Goal: Task Accomplishment & Management: Use online tool/utility

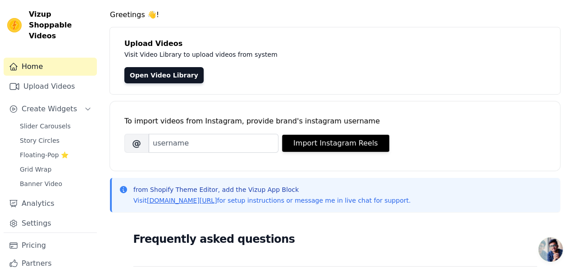
scroll to position [26, 0]
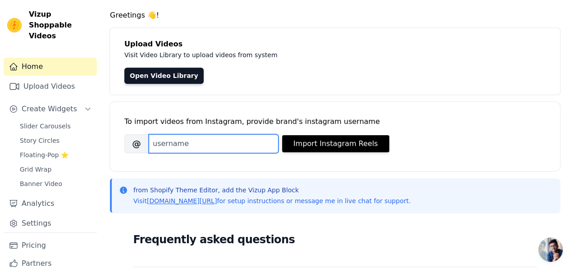
click at [220, 135] on input "Brand's Instagram Username" at bounding box center [214, 143] width 130 height 19
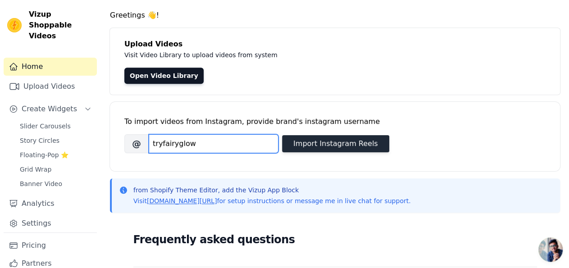
type input "tryfairyglow"
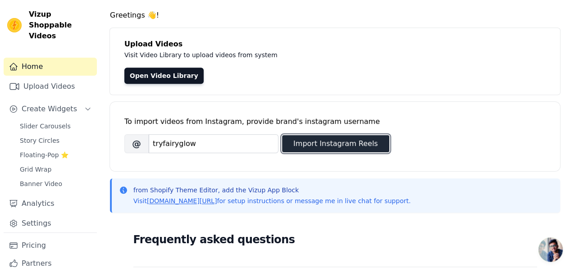
click at [336, 148] on button "Import Instagram Reels" at bounding box center [335, 143] width 107 height 17
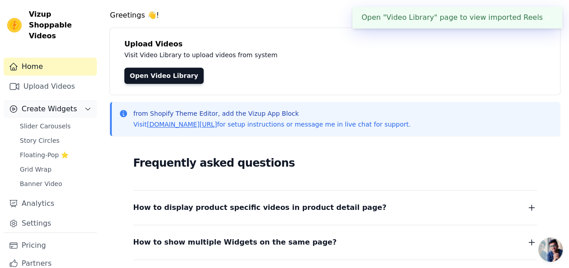
click at [51, 109] on span "Create Widgets" at bounding box center [49, 109] width 55 height 11
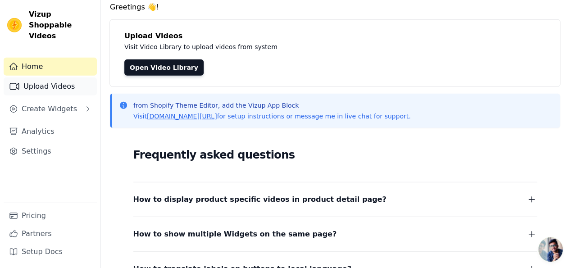
scroll to position [32, 0]
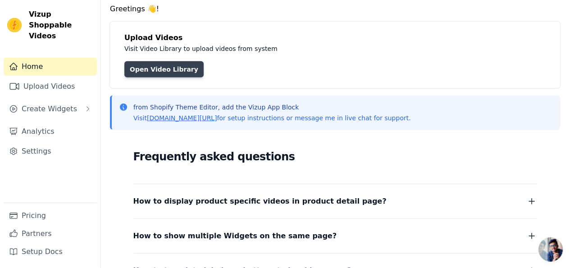
click at [164, 76] on link "Open Video Library" at bounding box center [163, 69] width 79 height 16
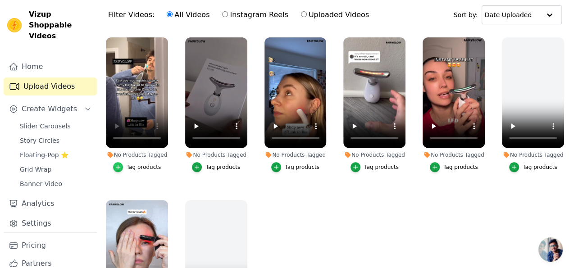
click at [115, 162] on div "button" at bounding box center [118, 167] width 10 height 10
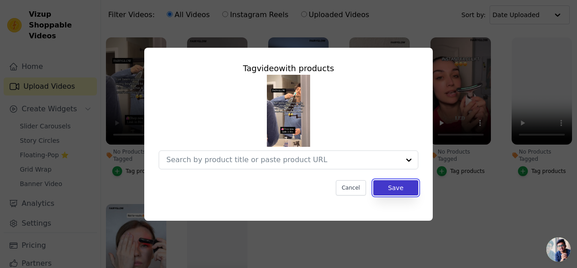
click at [406, 189] on button "Save" at bounding box center [395, 187] width 45 height 15
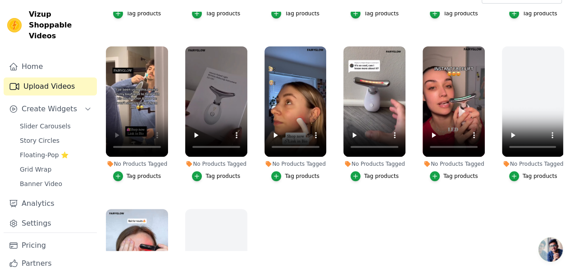
scroll to position [133, 0]
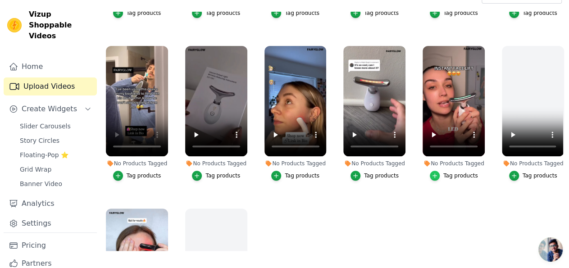
click at [435, 174] on icon "button" at bounding box center [435, 176] width 4 height 4
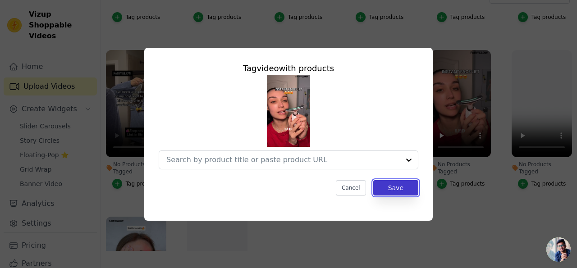
click at [394, 186] on button "Save" at bounding box center [395, 187] width 45 height 15
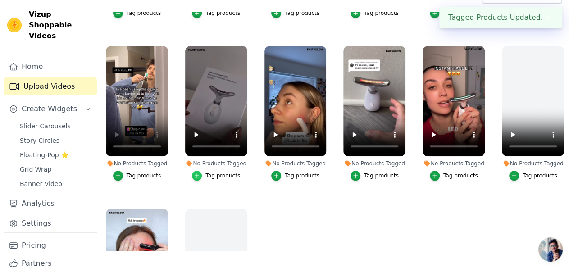
click at [200, 171] on div "button" at bounding box center [197, 176] width 10 height 10
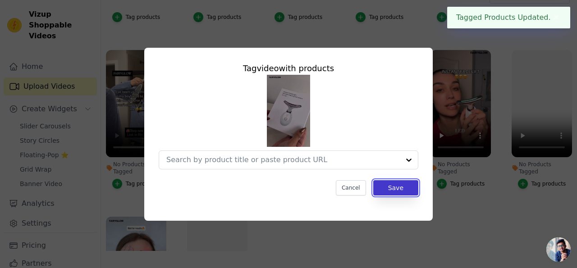
click at [406, 184] on button "Save" at bounding box center [395, 187] width 45 height 15
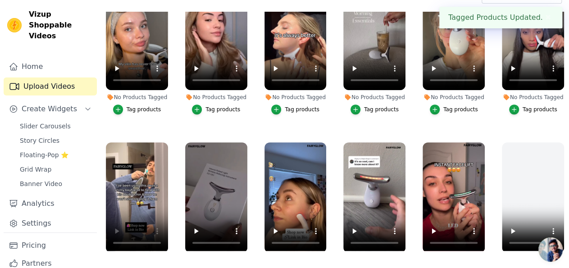
scroll to position [0, 0]
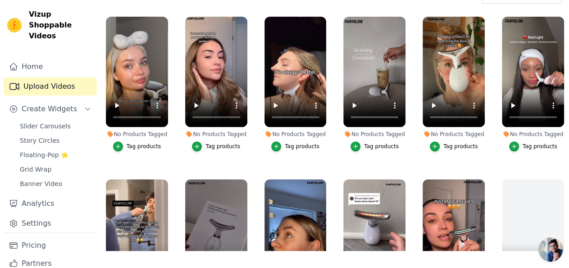
click at [439, 143] on button "Tag products" at bounding box center [454, 146] width 48 height 10
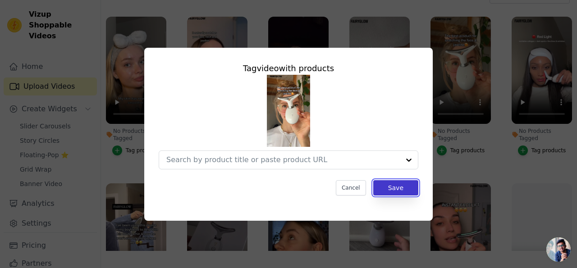
click at [400, 186] on button "Save" at bounding box center [395, 187] width 45 height 15
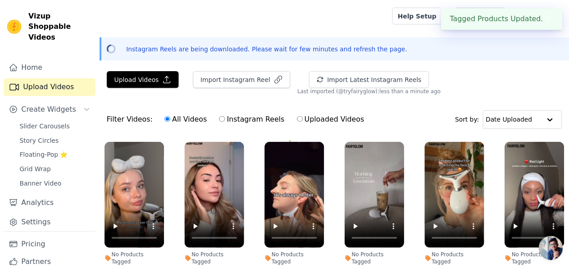
scroll to position [125, 0]
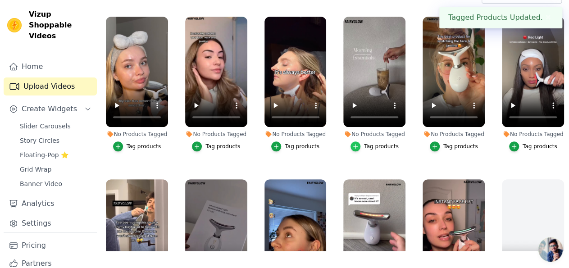
click at [354, 143] on icon "button" at bounding box center [355, 146] width 6 height 6
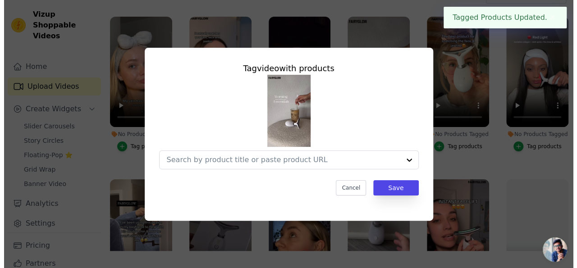
scroll to position [0, 0]
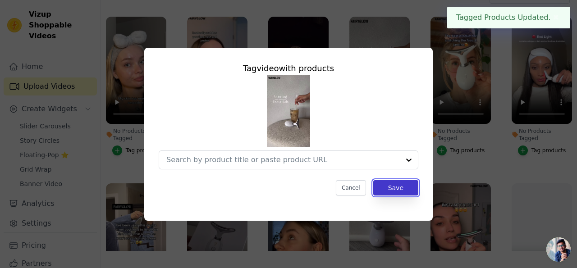
click at [388, 186] on button "Save" at bounding box center [395, 187] width 45 height 15
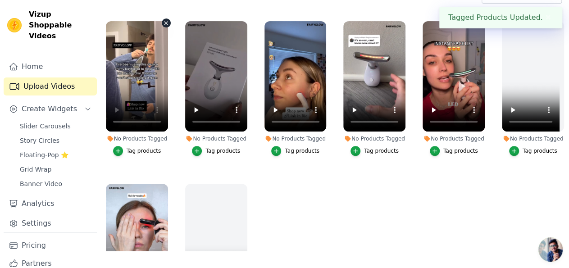
scroll to position [157, 0]
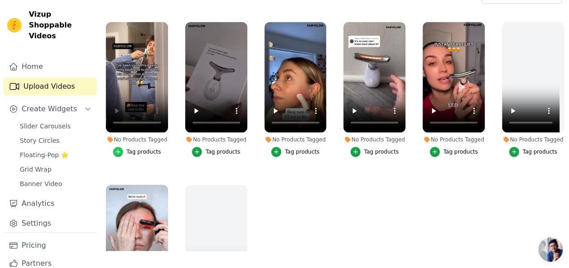
click at [116, 149] on icon "button" at bounding box center [118, 152] width 6 height 6
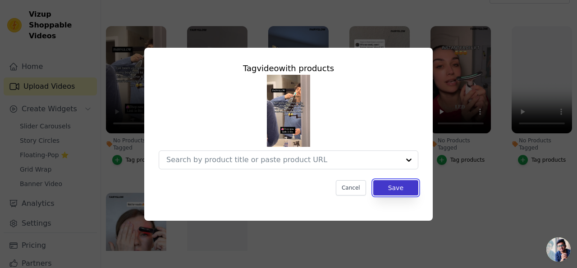
click at [393, 191] on button "Save" at bounding box center [395, 187] width 45 height 15
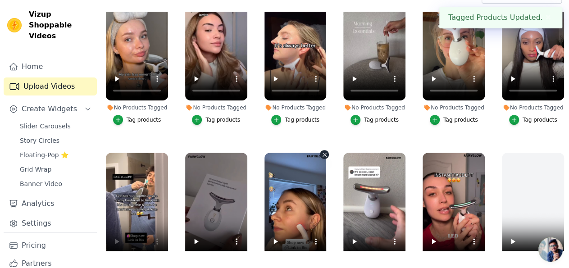
scroll to position [0, 0]
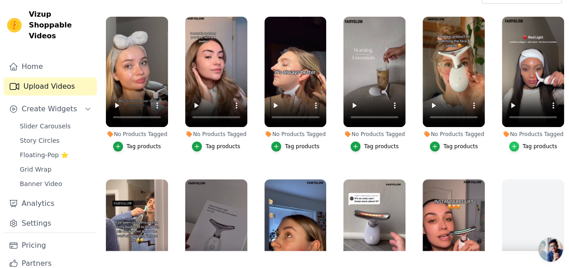
click at [515, 143] on icon "button" at bounding box center [514, 146] width 6 height 6
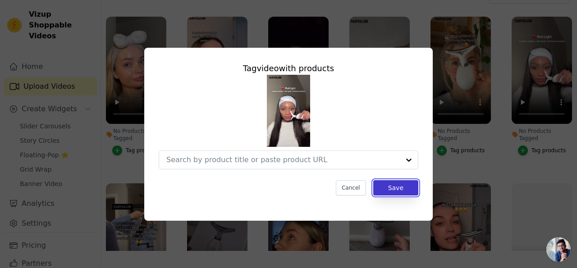
click at [397, 185] on button "Save" at bounding box center [395, 187] width 45 height 15
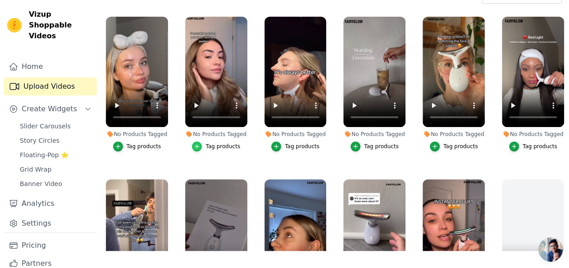
click at [199, 143] on icon "button" at bounding box center [197, 146] width 6 height 6
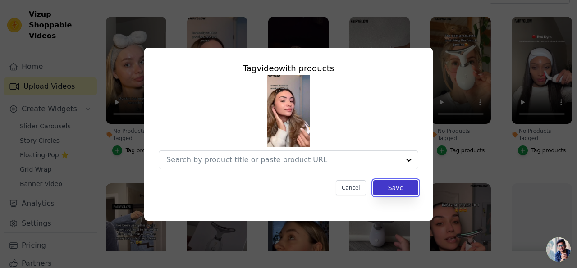
click at [401, 191] on button "Save" at bounding box center [395, 187] width 45 height 15
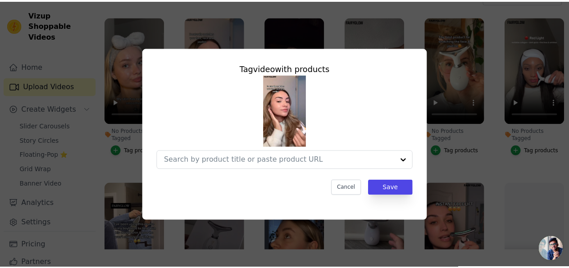
scroll to position [125, 0]
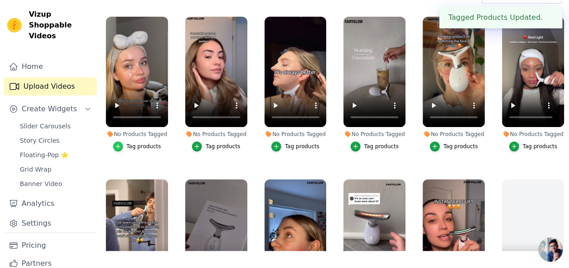
click at [116, 143] on icon "button" at bounding box center [118, 146] width 6 height 6
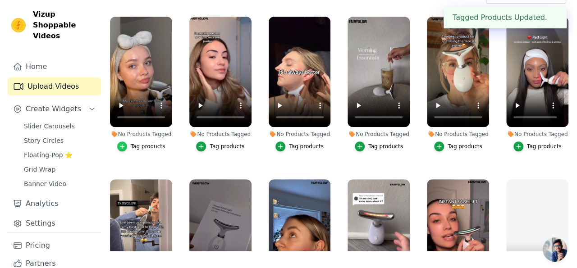
scroll to position [0, 0]
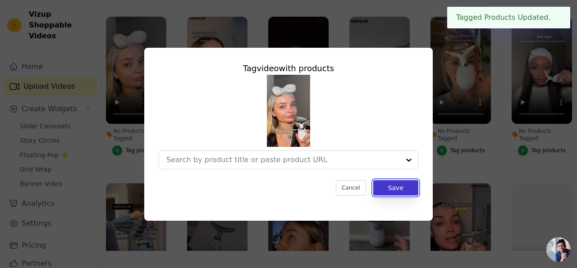
click at [404, 186] on button "Save" at bounding box center [395, 187] width 45 height 15
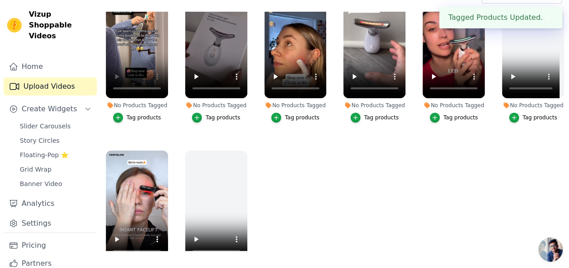
scroll to position [234, 0]
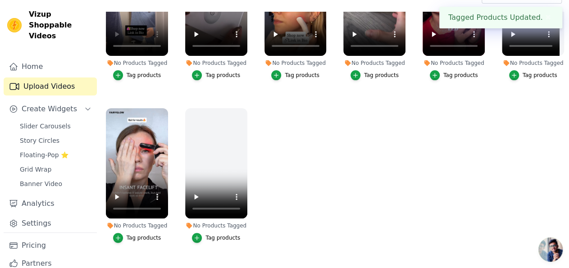
click at [123, 233] on button "Tag products" at bounding box center [137, 238] width 48 height 10
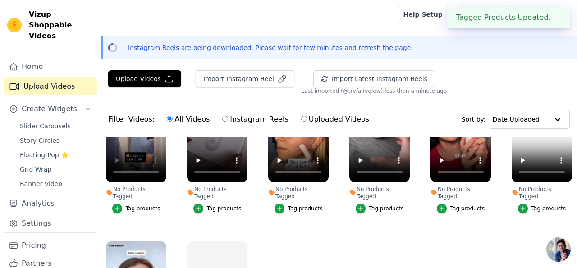
scroll to position [0, 0]
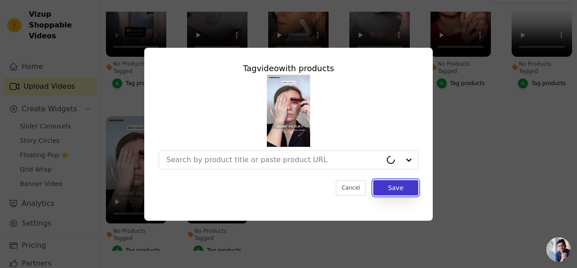
click at [387, 186] on button "Save" at bounding box center [395, 187] width 45 height 15
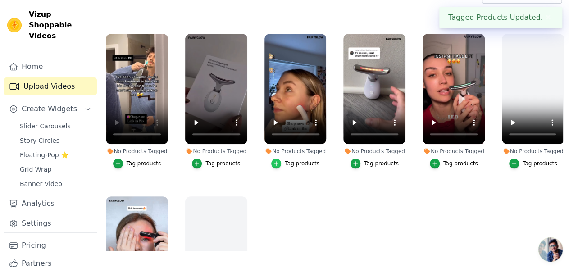
click at [280, 159] on div "button" at bounding box center [276, 164] width 10 height 10
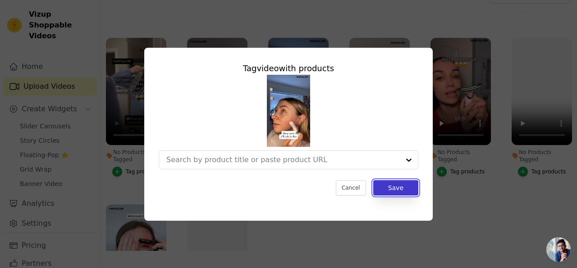
click at [403, 190] on button "Save" at bounding box center [395, 187] width 45 height 15
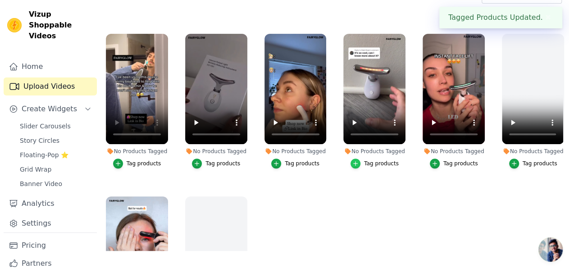
click at [355, 160] on icon "button" at bounding box center [355, 163] width 6 height 6
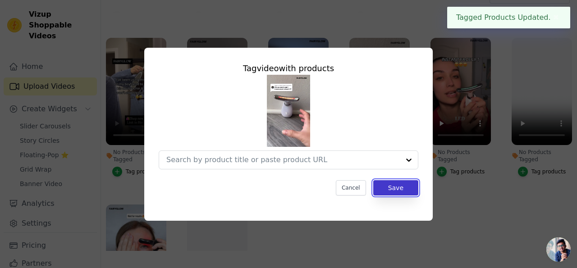
click at [404, 189] on button "Save" at bounding box center [395, 187] width 45 height 15
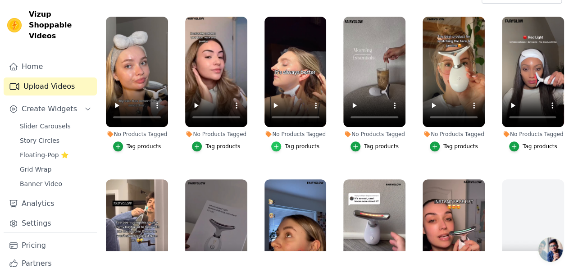
click at [280, 141] on div "button" at bounding box center [276, 146] width 10 height 10
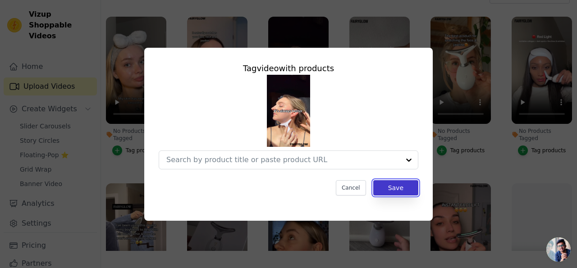
click at [399, 193] on button "Save" at bounding box center [395, 187] width 45 height 15
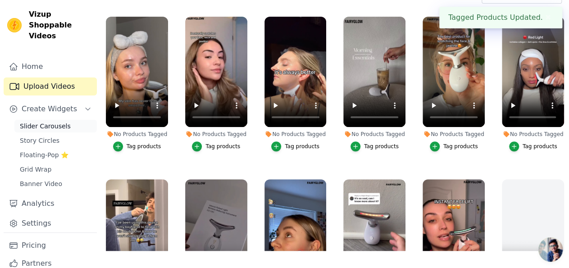
click at [55, 123] on span "Slider Carousels" at bounding box center [45, 126] width 51 height 9
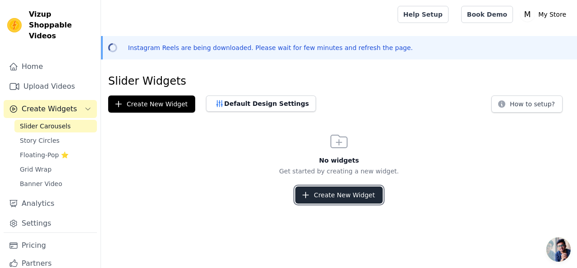
click at [341, 198] on button "Create New Widget" at bounding box center [338, 194] width 87 height 17
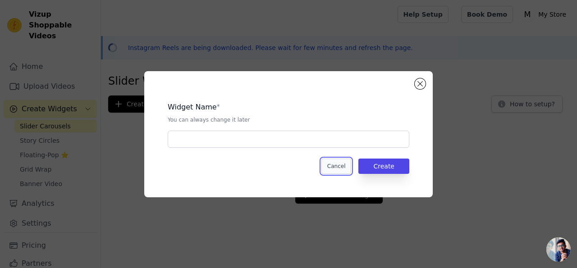
click at [340, 168] on button "Cancel" at bounding box center [336, 166] width 30 height 15
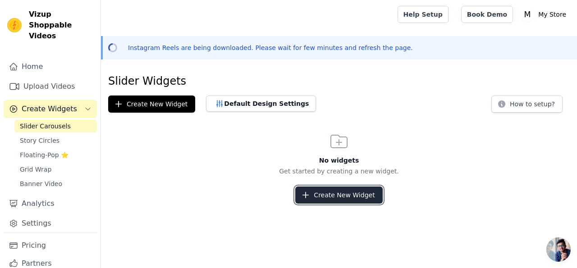
click at [341, 188] on button "Create New Widget" at bounding box center [338, 194] width 87 height 17
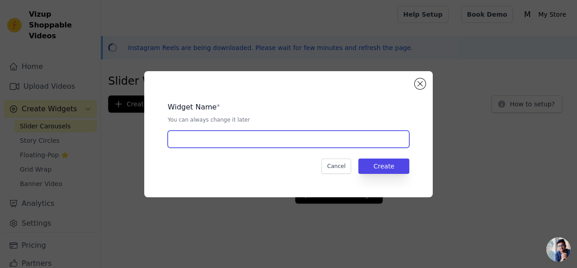
click at [358, 141] on input "text" at bounding box center [288, 139] width 241 height 17
type input "Sye"
type input "FairyGlow"
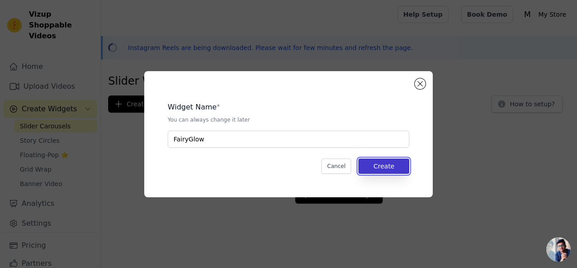
click at [395, 164] on button "Create" at bounding box center [383, 166] width 51 height 15
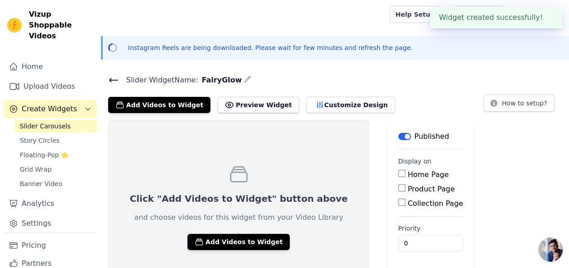
scroll to position [24, 0]
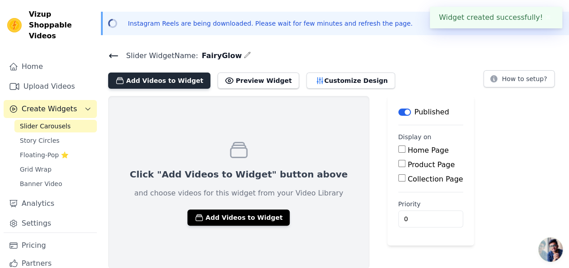
click at [170, 76] on button "Add Videos to Widget" at bounding box center [159, 81] width 102 height 16
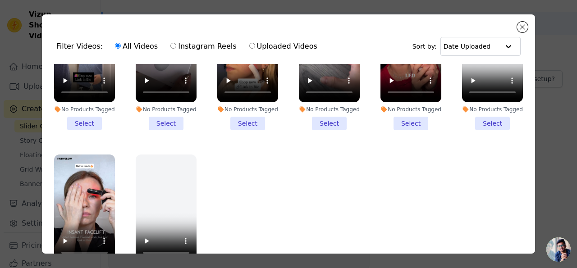
scroll to position [178, 0]
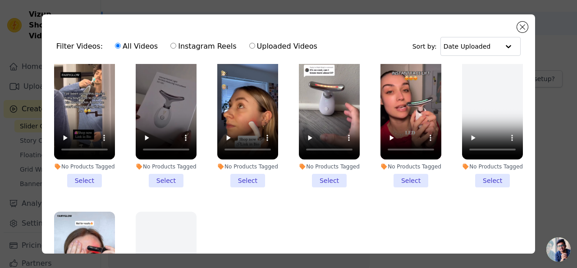
click at [401, 173] on li "No Products Tagged Select" at bounding box center [410, 119] width 61 height 136
click at [0, 0] on input "No Products Tagged Select" at bounding box center [0, 0] width 0 height 0
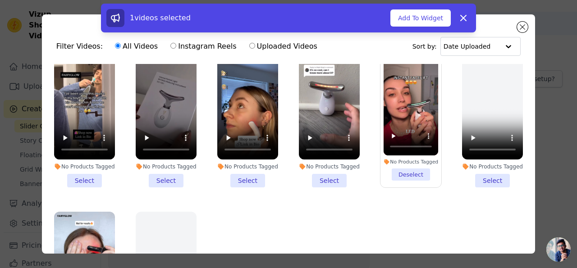
click at [164, 172] on li "No Products Tagged Select" at bounding box center [166, 119] width 61 height 136
click at [0, 0] on input "No Products Tagged Select" at bounding box center [0, 0] width 0 height 0
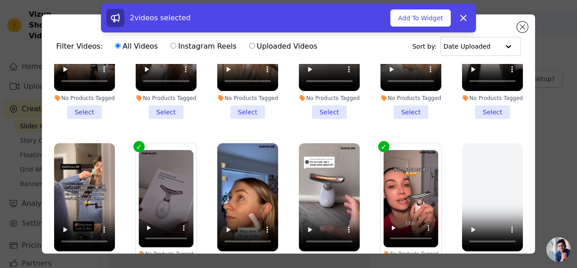
scroll to position [0, 0]
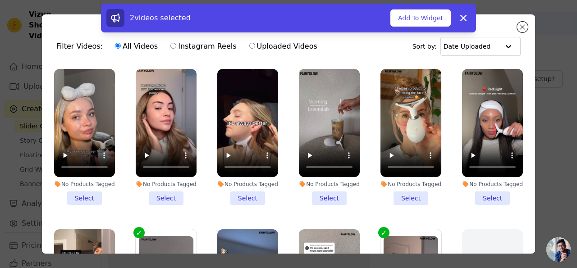
click at [397, 191] on li "No Products Tagged Select" at bounding box center [410, 137] width 61 height 136
click at [0, 0] on input "No Products Tagged Select" at bounding box center [0, 0] width 0 height 0
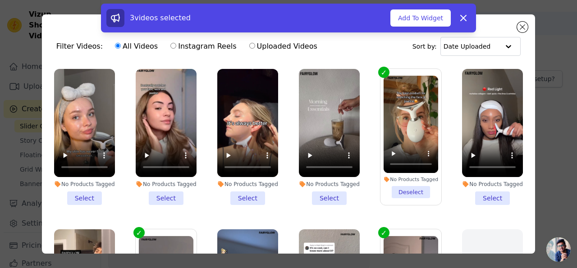
click at [334, 193] on li "No Products Tagged Select" at bounding box center [329, 137] width 61 height 136
click at [0, 0] on input "No Products Tagged Select" at bounding box center [0, 0] width 0 height 0
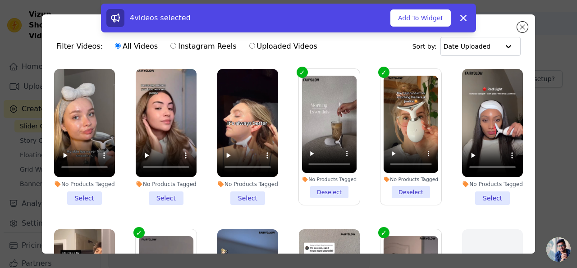
click at [476, 199] on li "No Products Tagged Select" at bounding box center [492, 137] width 61 height 136
click at [0, 0] on input "No Products Tagged Select" at bounding box center [0, 0] width 0 height 0
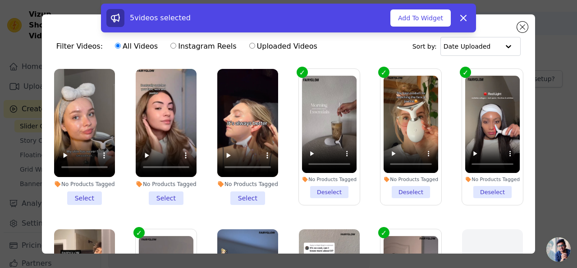
click at [171, 197] on li "No Products Tagged Select" at bounding box center [166, 137] width 61 height 136
click at [0, 0] on input "No Products Tagged Select" at bounding box center [0, 0] width 0 height 0
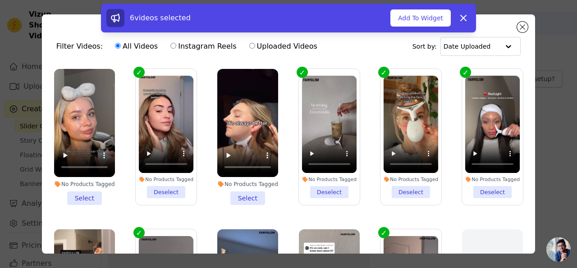
click at [80, 188] on li "No Products Tagged Select" at bounding box center [84, 137] width 61 height 136
click at [0, 0] on input "No Products Tagged Select" at bounding box center [0, 0] width 0 height 0
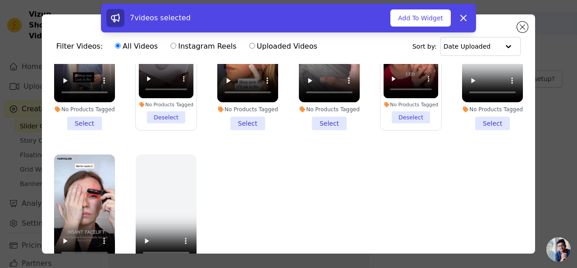
scroll to position [78, 0]
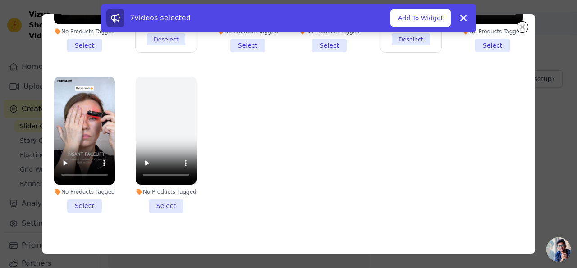
click at [82, 194] on li "No Products Tagged Select" at bounding box center [84, 145] width 61 height 136
click at [0, 0] on input "No Products Tagged Select" at bounding box center [0, 0] width 0 height 0
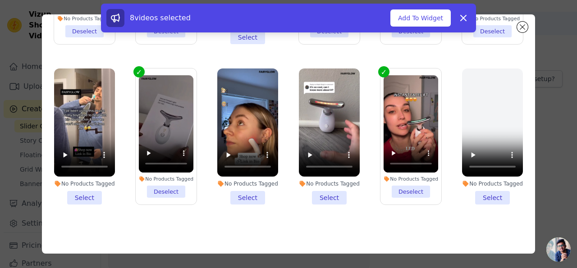
scroll to position [83, 0]
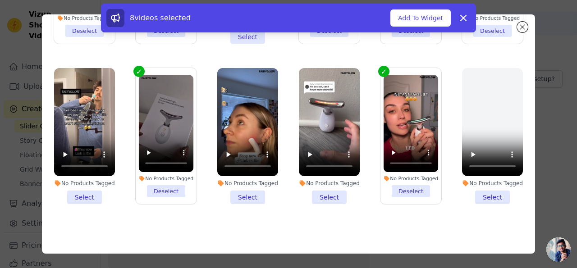
click at [323, 193] on li "No Products Tagged Select" at bounding box center [329, 136] width 61 height 136
click at [0, 0] on input "No Products Tagged Select" at bounding box center [0, 0] width 0 height 0
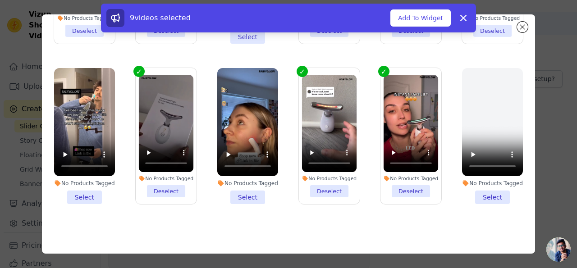
click at [95, 191] on li "No Products Tagged Select" at bounding box center [84, 136] width 61 height 136
click at [0, 0] on input "No Products Tagged Select" at bounding box center [0, 0] width 0 height 0
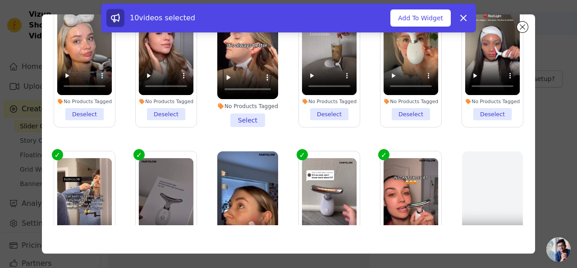
scroll to position [0, 0]
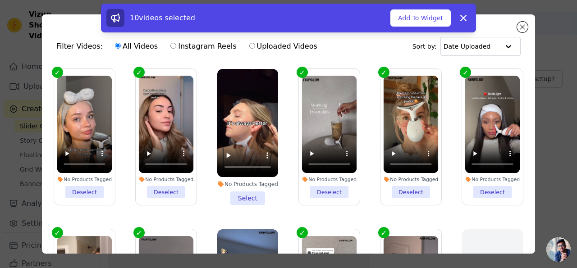
click at [252, 193] on li "No Products Tagged Select" at bounding box center [247, 137] width 61 height 136
click at [0, 0] on input "No Products Tagged Select" at bounding box center [0, 0] width 0 height 0
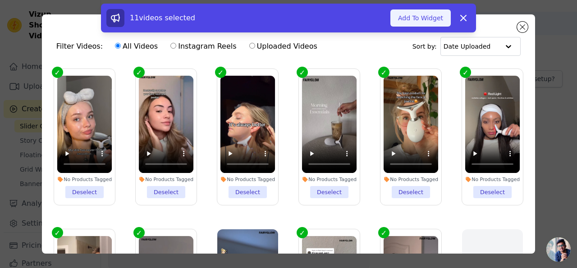
click at [414, 24] on button "Add To Widget" at bounding box center [420, 17] width 60 height 17
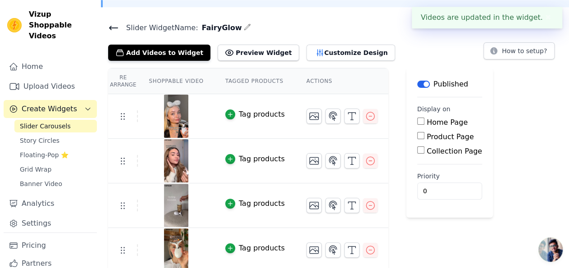
scroll to position [56, 0]
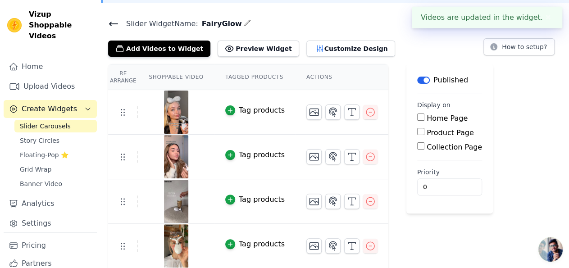
click at [427, 135] on label "Product Page" at bounding box center [450, 132] width 47 height 9
click at [423, 135] on input "Product Page" at bounding box center [420, 131] width 7 height 7
checkbox input "true"
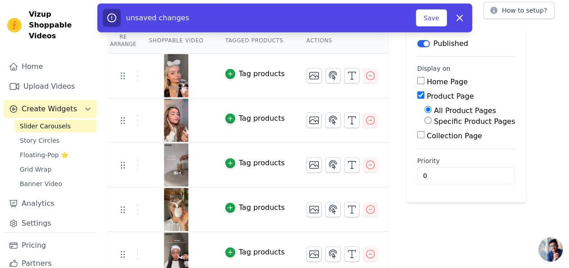
scroll to position [94, 0]
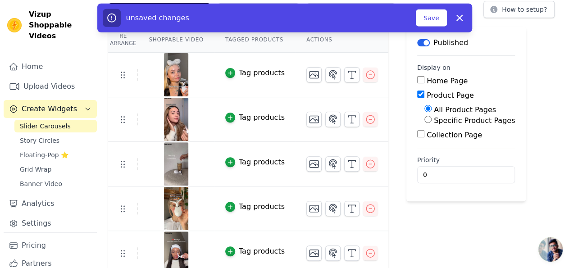
click at [424, 120] on input "Specific Product Pages" at bounding box center [427, 119] width 7 height 7
radio input "true"
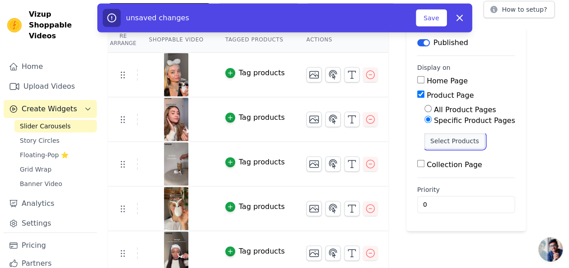
click at [424, 141] on button "Select Products" at bounding box center [454, 140] width 60 height 15
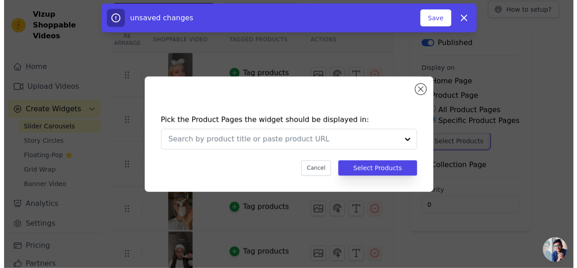
scroll to position [0, 0]
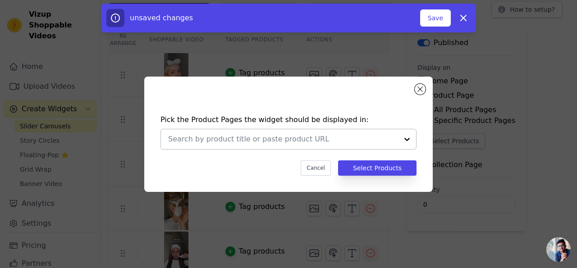
click at [381, 146] on div at bounding box center [283, 139] width 230 height 20
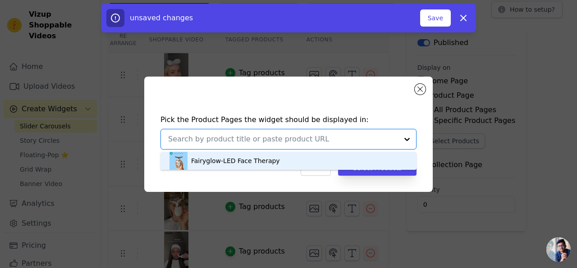
click at [266, 163] on div "Fairyglow-LED Face Therapy" at bounding box center [235, 160] width 89 height 9
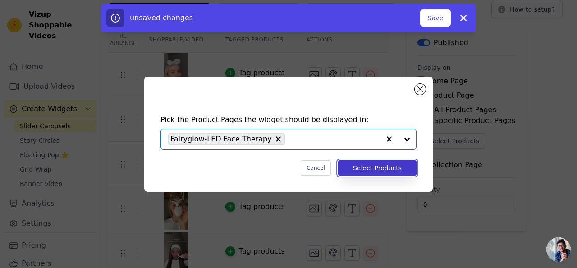
click at [385, 168] on button "Select Products" at bounding box center [377, 167] width 78 height 15
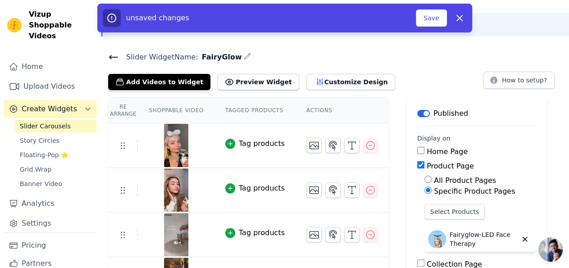
scroll to position [23, 0]
click at [315, 82] on button "Customize Design" at bounding box center [350, 81] width 89 height 16
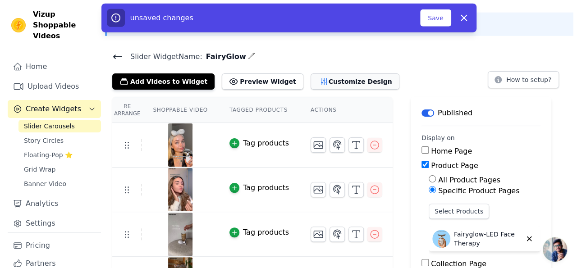
scroll to position [0, 0]
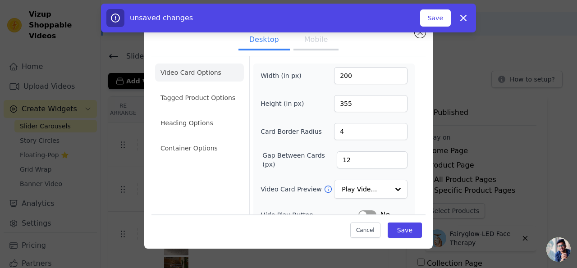
click at [318, 38] on button "Mobile" at bounding box center [315, 41] width 45 height 20
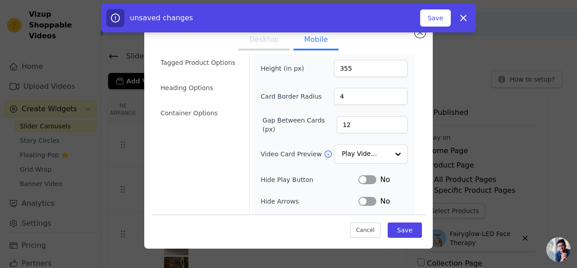
scroll to position [36, 0]
click at [361, 157] on input "Video Card Preview" at bounding box center [365, 154] width 46 height 18
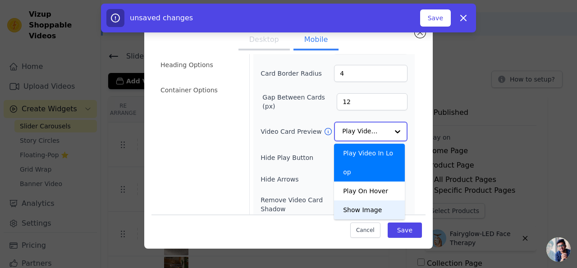
scroll to position [61, 0]
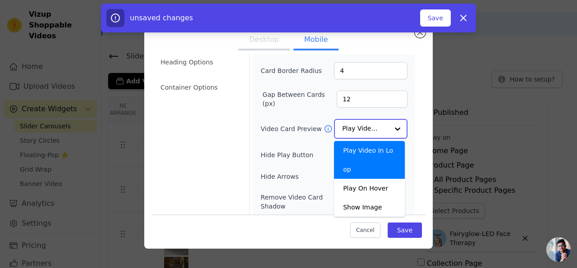
click at [381, 149] on div "Play Video In Loop" at bounding box center [369, 160] width 71 height 38
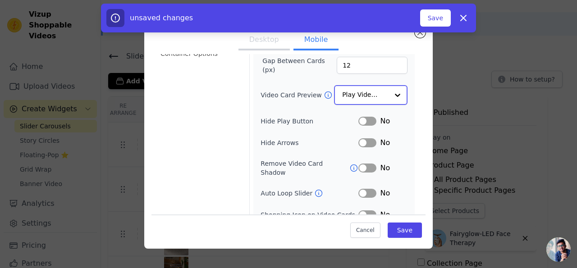
scroll to position [97, 0]
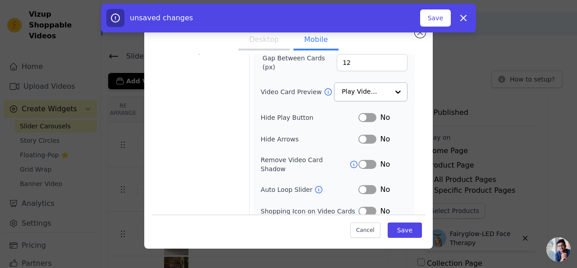
click at [362, 117] on button "Label" at bounding box center [367, 117] width 18 height 9
click at [360, 138] on button "Label" at bounding box center [367, 139] width 18 height 9
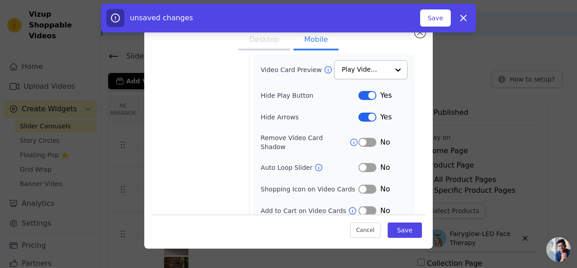
scroll to position [119, 0]
click at [360, 163] on button "Label" at bounding box center [367, 167] width 18 height 9
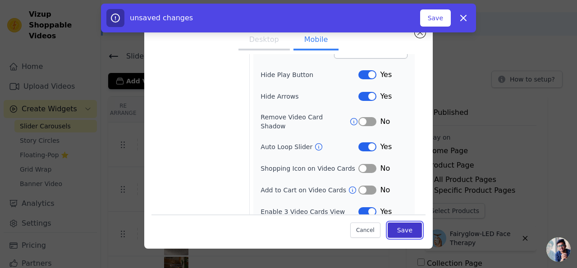
click at [400, 227] on button "Save" at bounding box center [404, 230] width 34 height 15
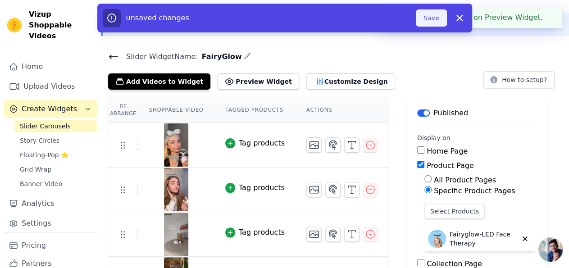
click at [423, 15] on button "Save" at bounding box center [431, 17] width 31 height 17
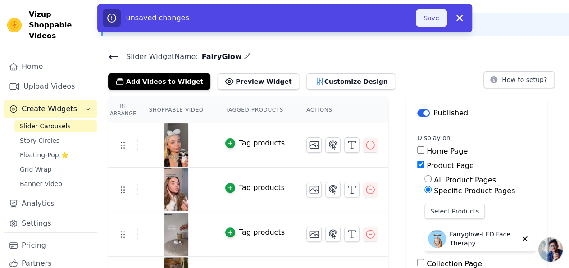
click at [432, 22] on button "Save" at bounding box center [431, 17] width 31 height 17
click at [432, 22] on div "Instagram Reels are being downloaded. Please wait for few minutes and refresh t…" at bounding box center [336, 24] width 452 height 9
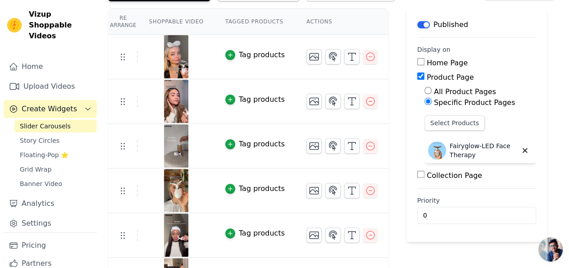
scroll to position [0, 0]
